Goal: Check status

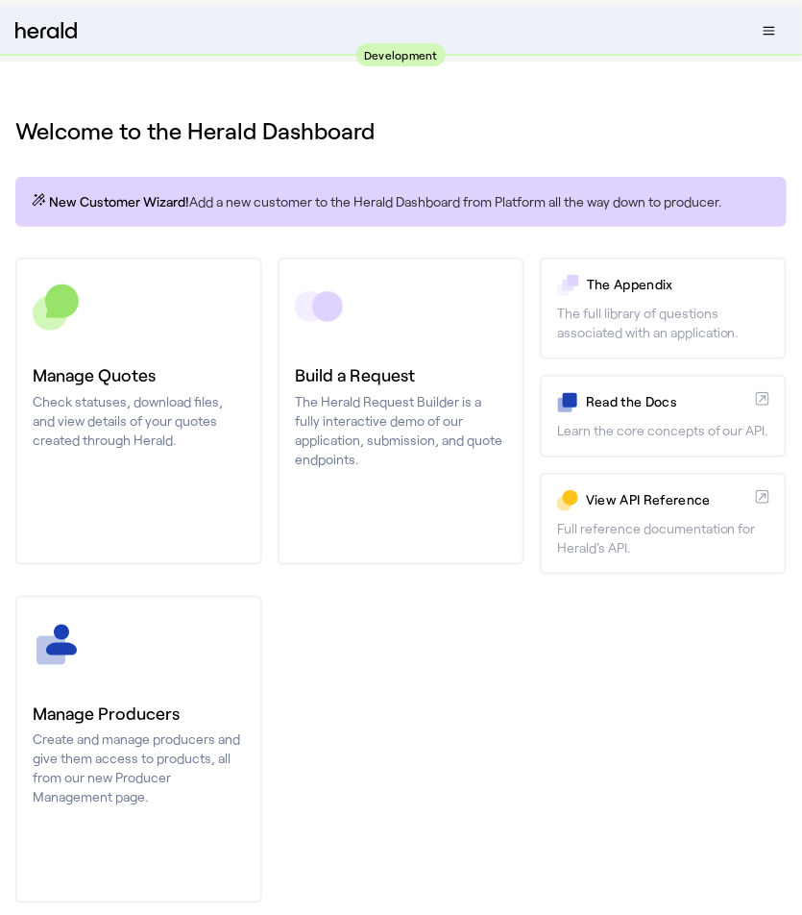
click at [56, 31] on img at bounding box center [45, 31] width 61 height 18
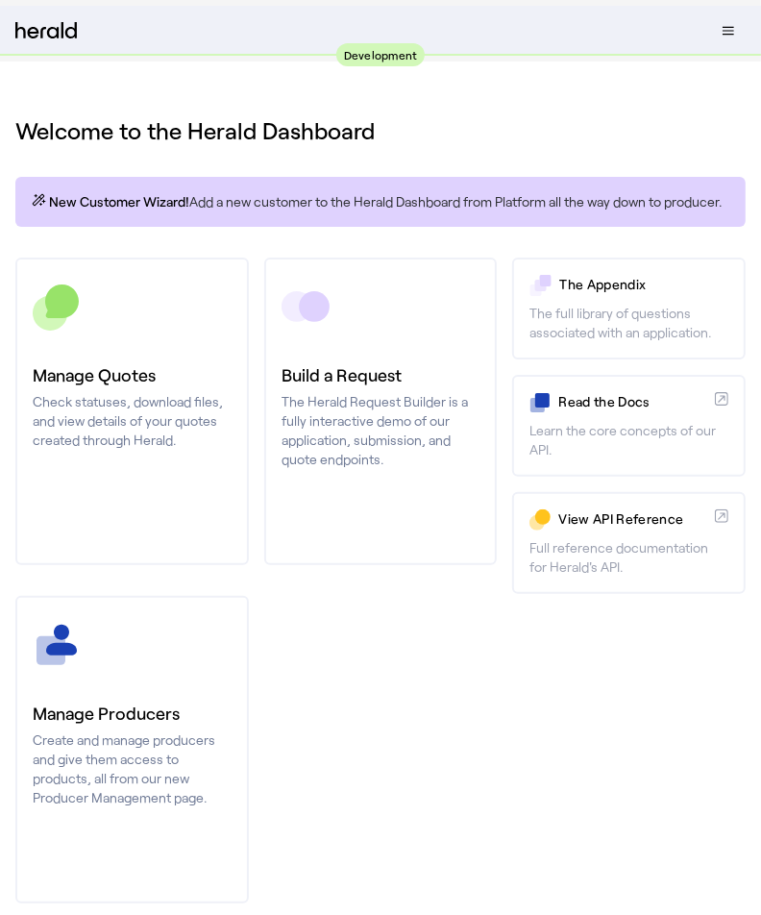
click at [722, 40] on button "Menu" at bounding box center [728, 30] width 35 height 27
select select "pfm_2v8p_herald_api"
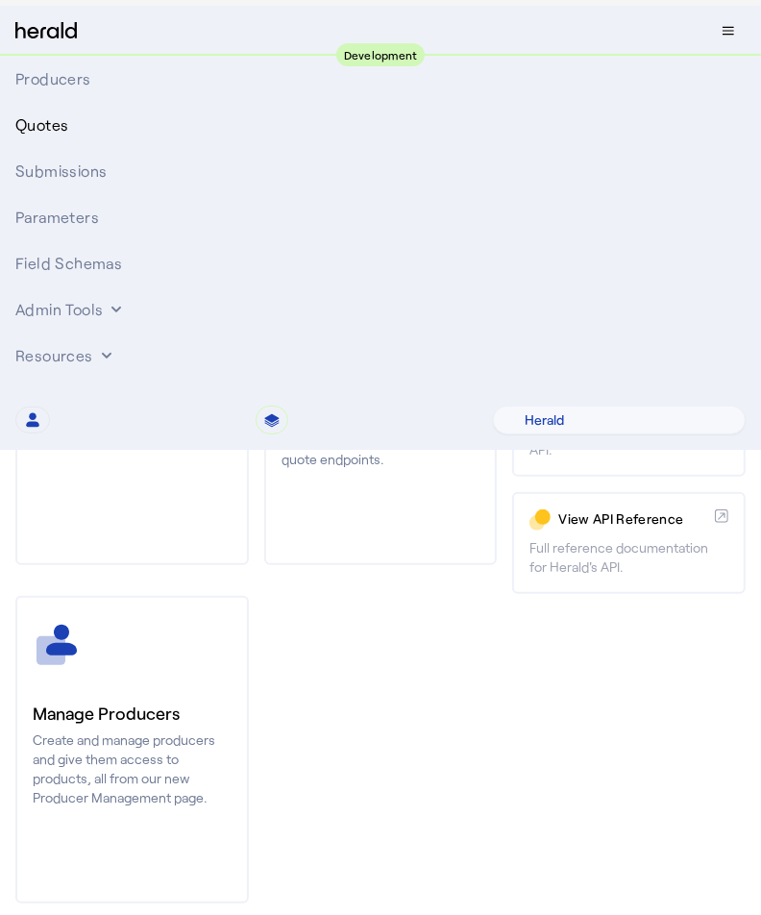
click at [74, 125] on div "Quotes" at bounding box center [380, 124] width 730 height 23
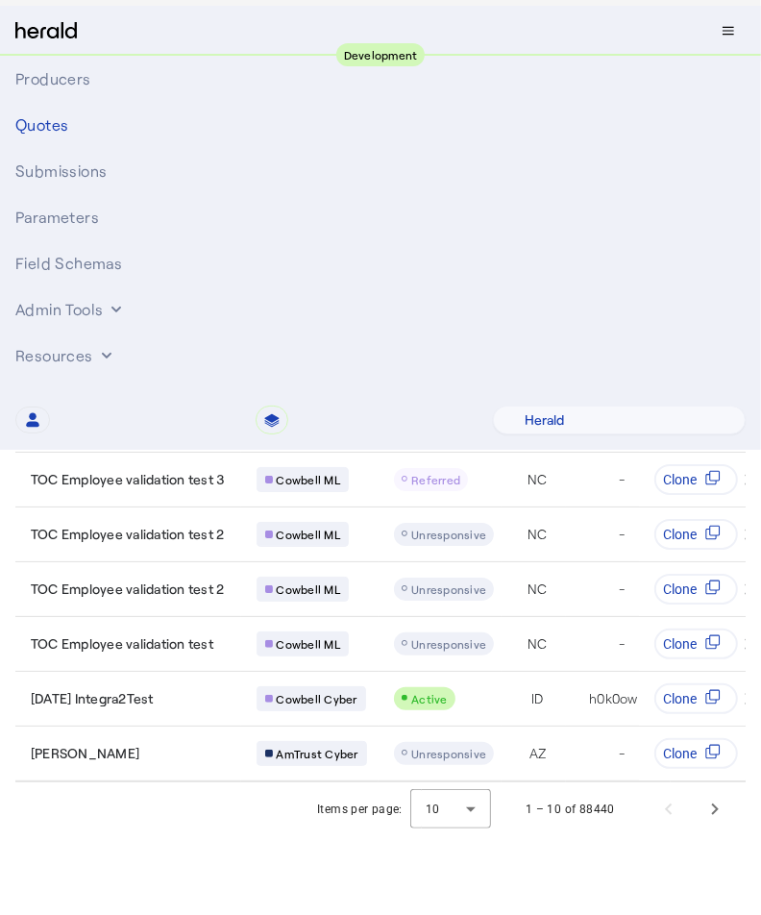
click at [213, 854] on body "**********" at bounding box center [380, 457] width 761 height 915
click at [733, 37] on button "Menu" at bounding box center [728, 30] width 35 height 27
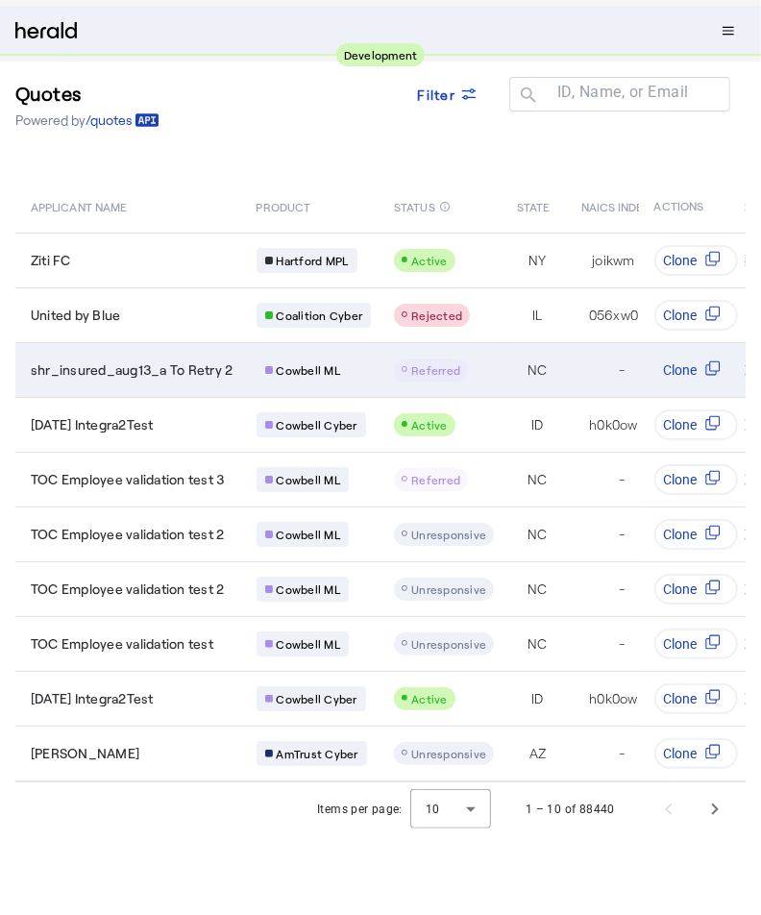
click at [242, 377] on td "Cowbell ML" at bounding box center [310, 369] width 138 height 55
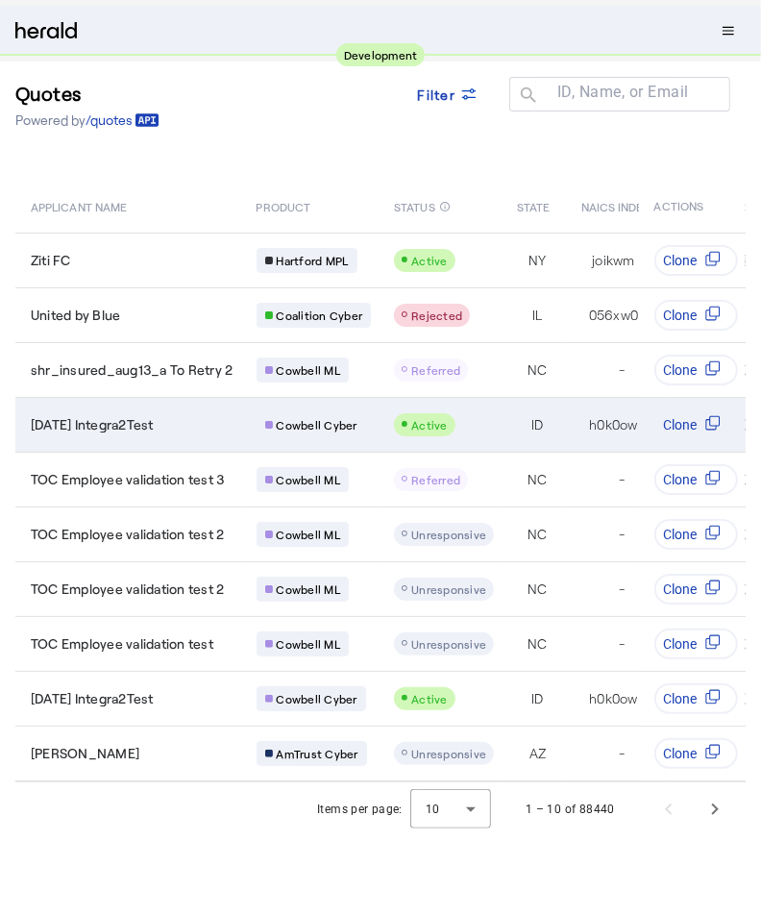
click at [474, 422] on div "Active" at bounding box center [444, 424] width 100 height 23
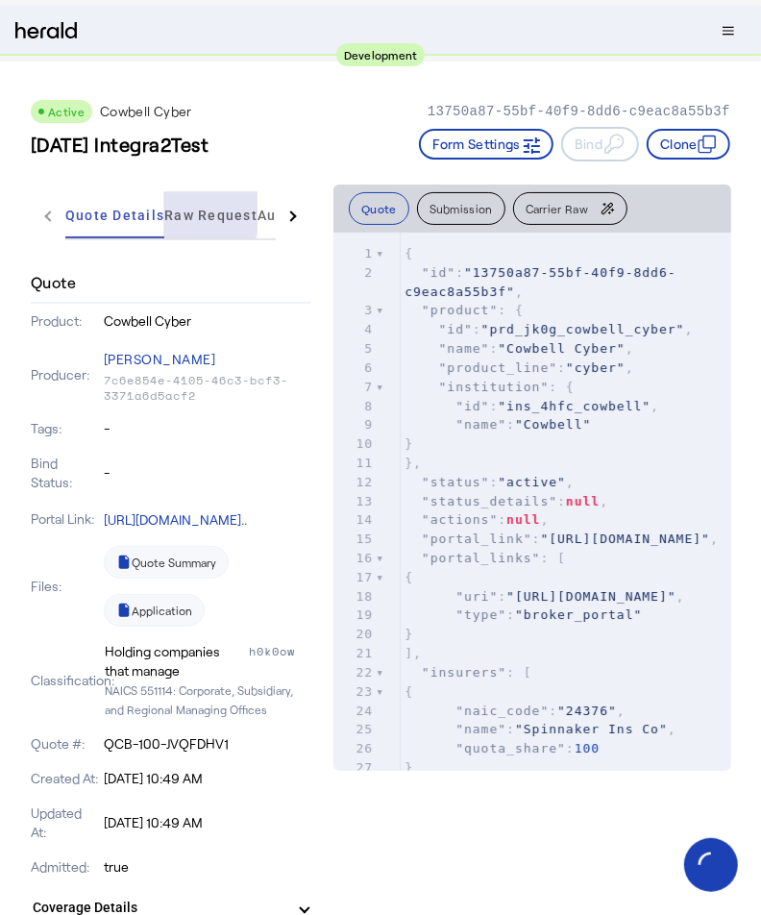
click at [175, 208] on span "Raw Request" at bounding box center [210, 214] width 93 height 13
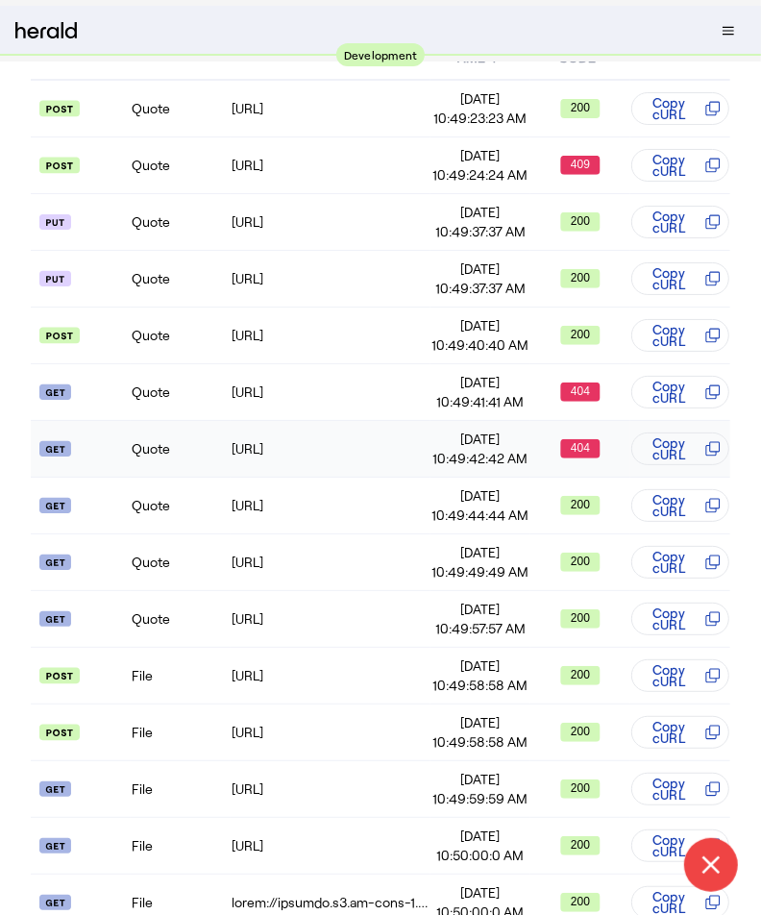
scroll to position [271, 0]
